Goal: Find specific page/section: Find specific page/section

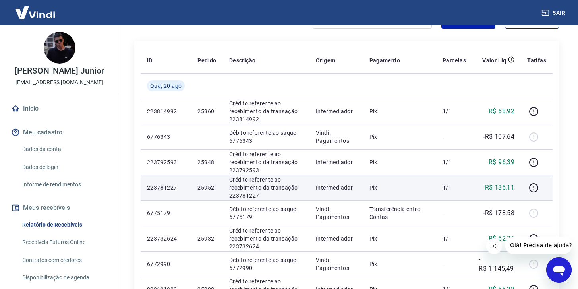
scroll to position [170, 0]
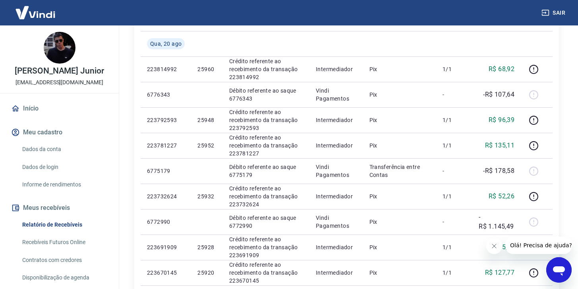
click at [25, 13] on img at bounding box center [36, 12] width 52 height 24
